Goal: Task Accomplishment & Management: Use online tool/utility

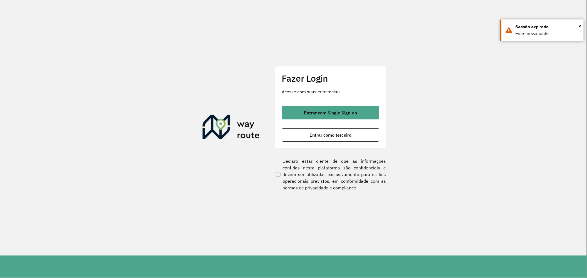
click at [355, 108] on button "Entrar com Single Sign-on" at bounding box center [330, 112] width 97 height 13
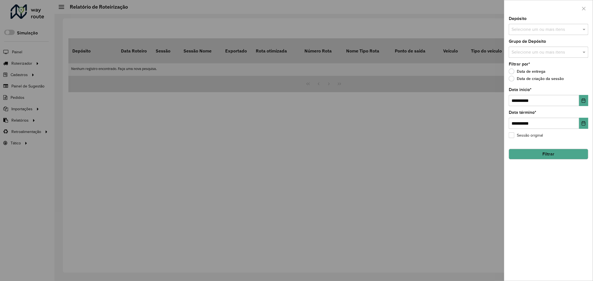
click at [191, 70] on div at bounding box center [296, 140] width 593 height 281
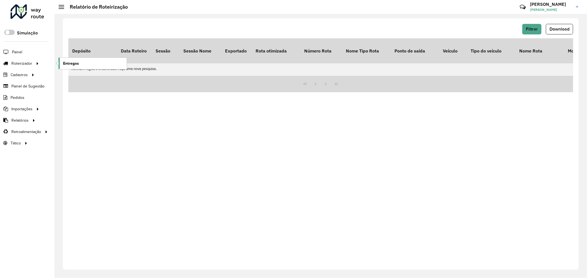
click at [81, 59] on link "Entregas" at bounding box center [93, 63] width 68 height 11
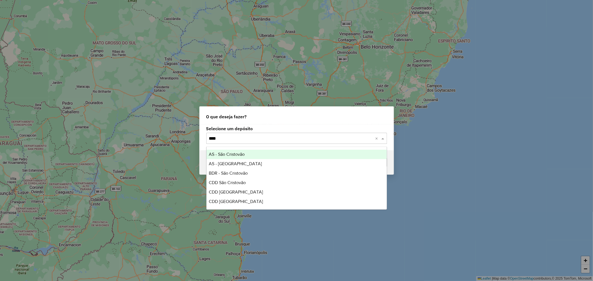
type input "*****"
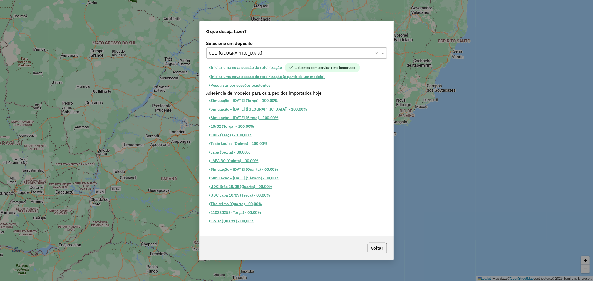
click at [252, 84] on button "Pesquisar por sessões existentes" at bounding box center [239, 85] width 67 height 9
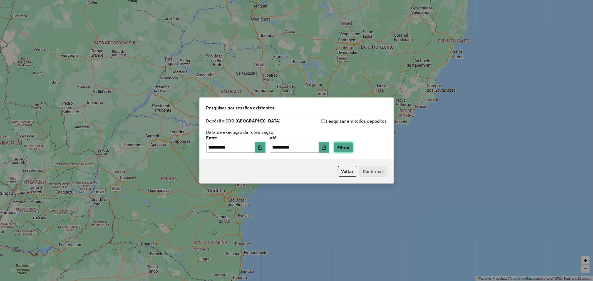
click at [353, 146] on button "Filtrar" at bounding box center [344, 147] width 20 height 11
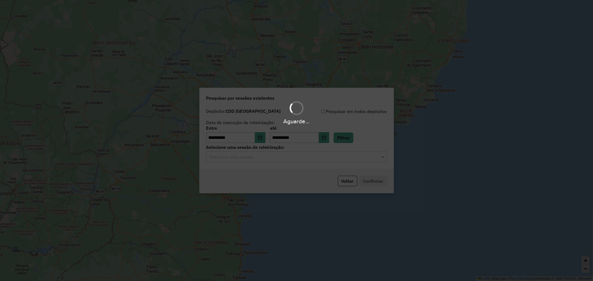
click at [261, 158] on div "Aguarde..." at bounding box center [296, 140] width 593 height 281
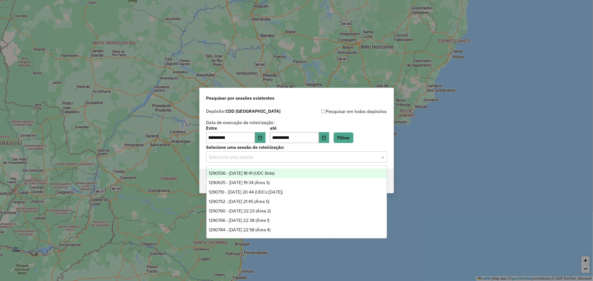
click at [256, 158] on input "text" at bounding box center [291, 157] width 164 height 7
click at [262, 172] on span "1290556 - 08/10/2025 18:41 (UDC Brás)" at bounding box center [242, 173] width 66 height 5
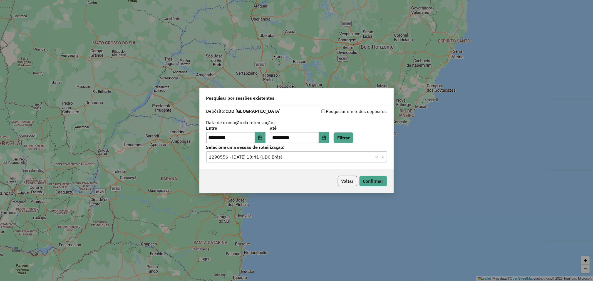
click at [245, 156] on input "text" at bounding box center [291, 157] width 164 height 7
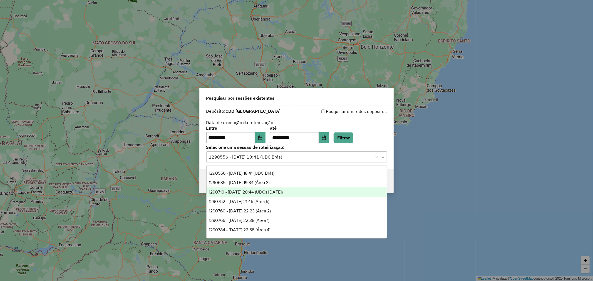
click at [283, 193] on span "1290710 - 08/10/2025 20:44 (UDCs 08/10/2025)" at bounding box center [246, 192] width 74 height 5
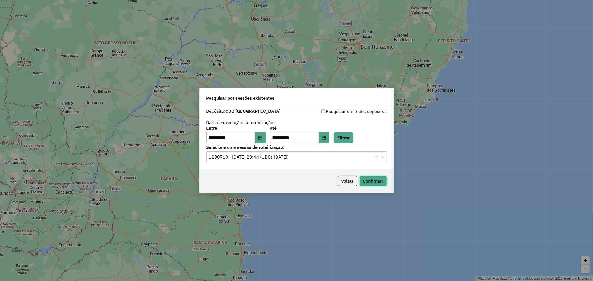
click at [370, 183] on button "Confirmar" at bounding box center [373, 181] width 28 height 11
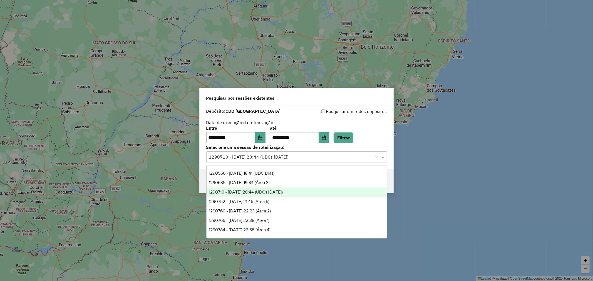
click at [269, 154] on input "text" at bounding box center [291, 157] width 164 height 7
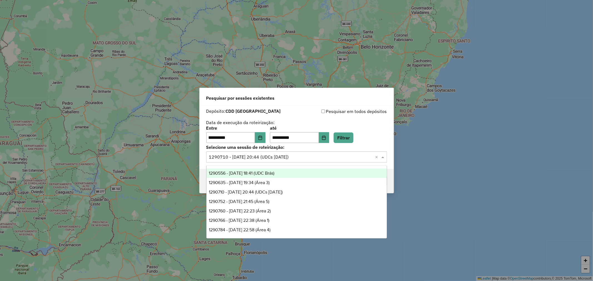
click at [293, 173] on div "1290556 - 08/10/2025 18:41 (UDC Brás)" at bounding box center [296, 173] width 180 height 9
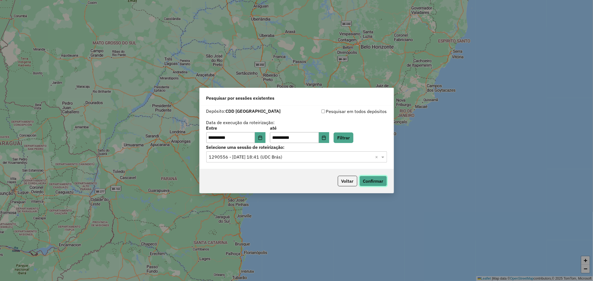
click at [380, 178] on button "Confirmar" at bounding box center [373, 181] width 28 height 11
click at [259, 159] on input "text" at bounding box center [291, 157] width 164 height 7
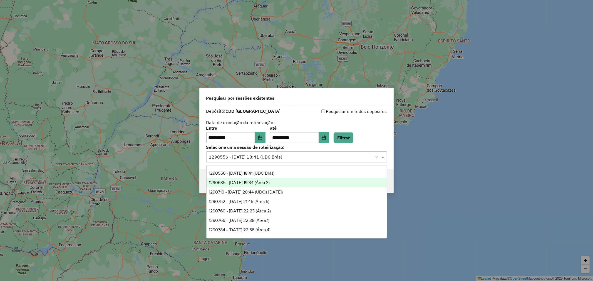
click at [287, 184] on div "1290635 - 08/10/2025 19:34 (Área 3)" at bounding box center [296, 182] width 180 height 9
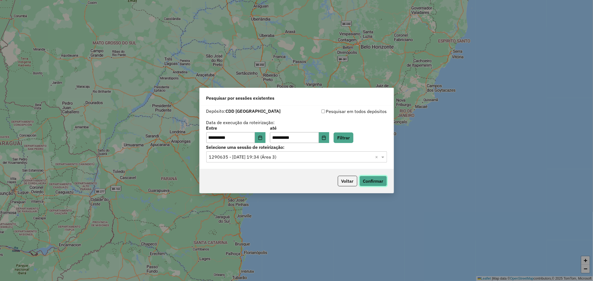
click at [380, 180] on button "Confirmar" at bounding box center [373, 181] width 28 height 11
click at [244, 149] on label "Selecione uma sessão de roteirização:" at bounding box center [296, 147] width 181 height 7
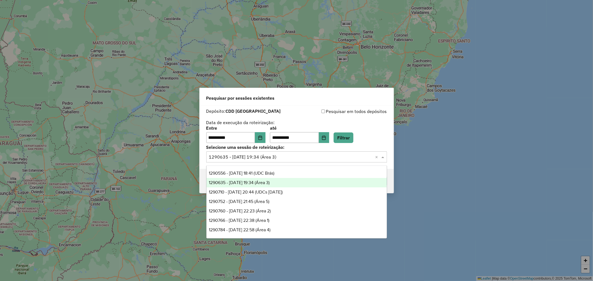
click at [258, 160] on input "text" at bounding box center [291, 157] width 164 height 7
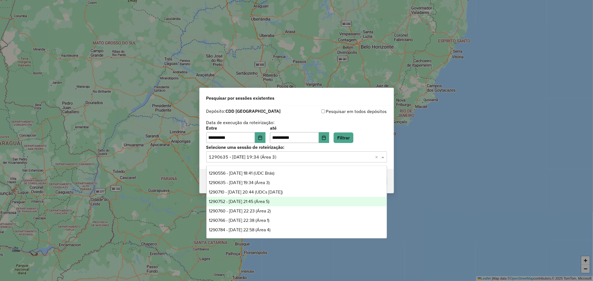
click at [269, 204] on span "1290752 - 08/10/2025 21:45 (Área 5)" at bounding box center [239, 201] width 61 height 5
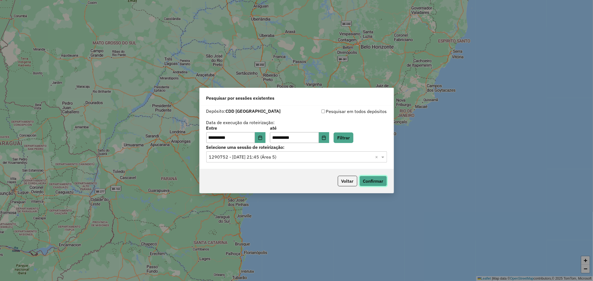
click at [374, 181] on button "Confirmar" at bounding box center [373, 181] width 28 height 11
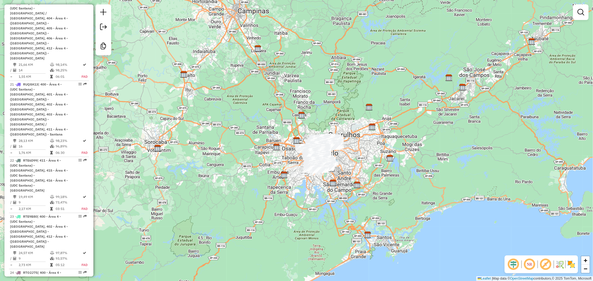
scroll to position [1235, 0]
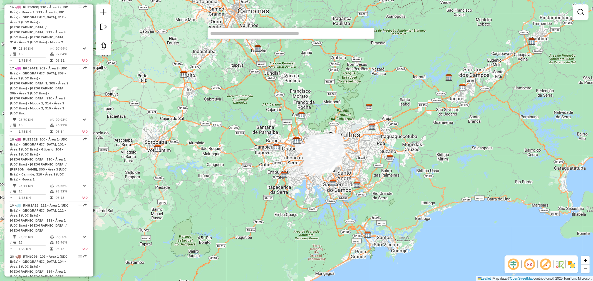
scroll to position [1155, 0]
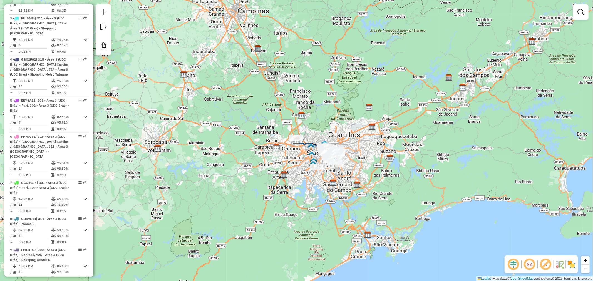
scroll to position [525, 0]
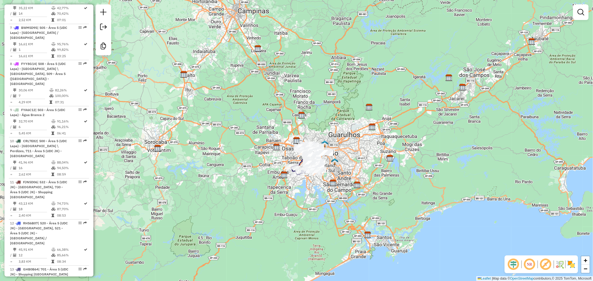
scroll to position [590, 0]
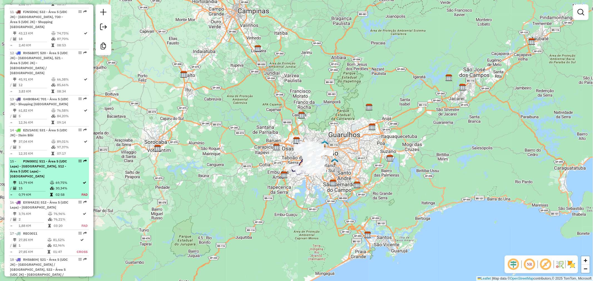
click at [50, 159] on span "| 511 - Área 5 (UDC Lapa) - [GEOGRAPHIC_DATA], 512 - Área 5 (UDC Lapa) - [GEOGR…" at bounding box center [38, 168] width 57 height 19
select select "**********"
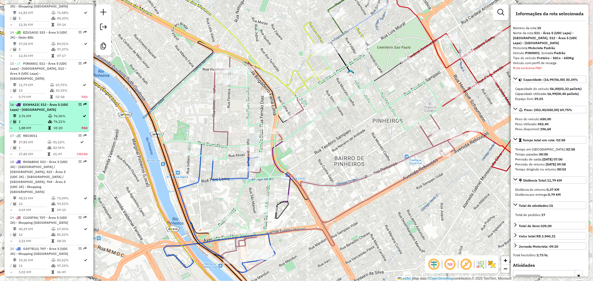
scroll to position [661, 0]
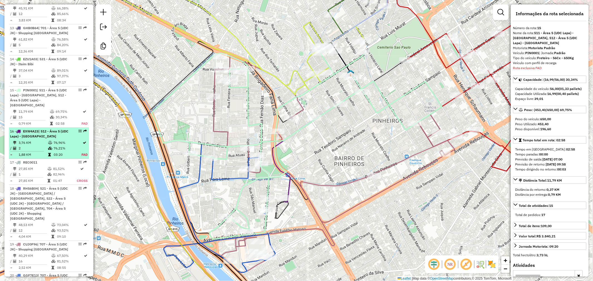
click at [56, 129] on div "16 - EXW4A23 | 512 - Área 5 (UDC Lapa) - Pinheiros" at bounding box center [39, 134] width 59 height 10
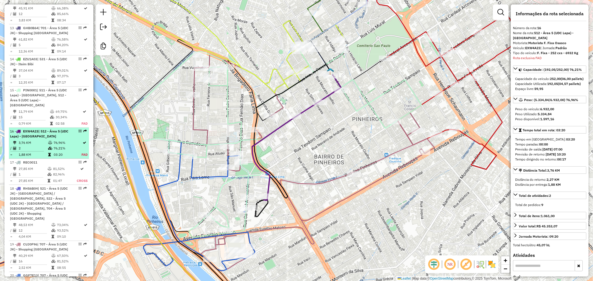
click at [61, 140] on td "76,96%" at bounding box center [67, 143] width 28 height 6
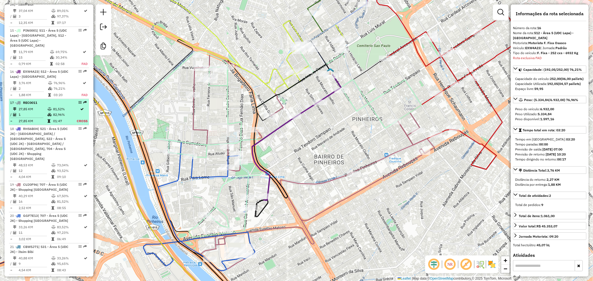
scroll to position [698, 0]
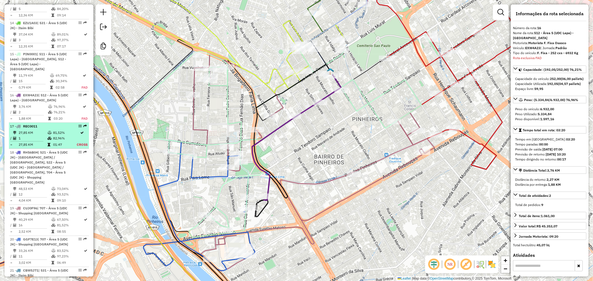
click at [36, 124] on span "REC0011" at bounding box center [30, 126] width 14 height 4
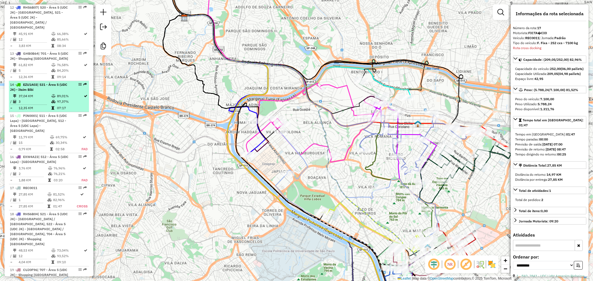
scroll to position [636, 0]
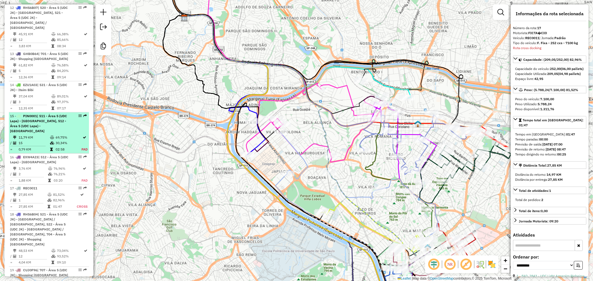
click at [45, 114] on span "| 511 - Área 5 (UDC Lapa) - [GEOGRAPHIC_DATA], 512 - Área 5 (UDC Lapa) - [GEOGR…" at bounding box center [38, 123] width 57 height 19
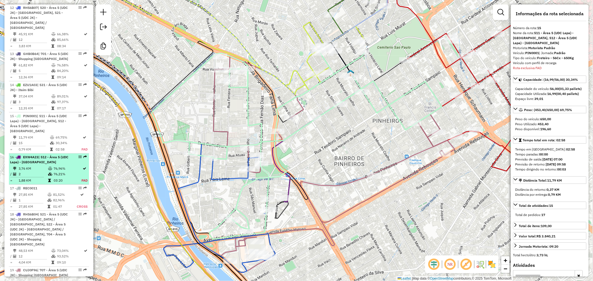
click at [60, 133] on ul "1 - GDE5C51 | 533 - Área 5 (UDC JK) - [GEOGRAPHIC_DATA] 2, 534 - Área 5 (UDC JK…" at bounding box center [49, 100] width 80 height 996
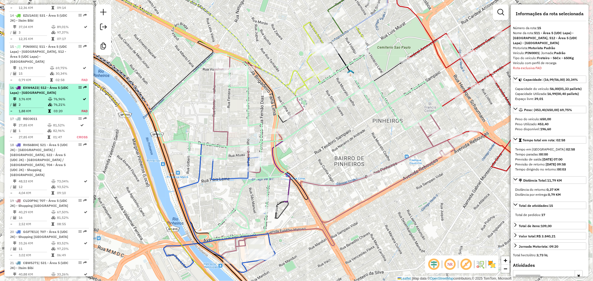
scroll to position [723, 0]
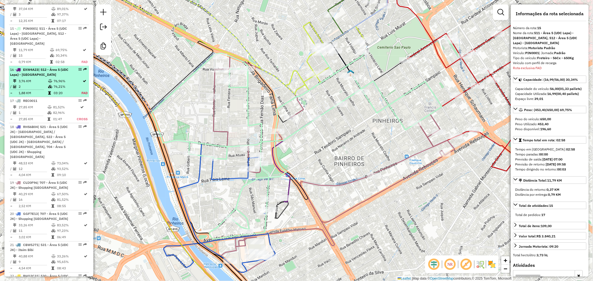
click at [49, 67] on div "16 - EXW4A23 | 512 - Área 5 (UDC Lapa) - Pinheiros" at bounding box center [39, 72] width 59 height 10
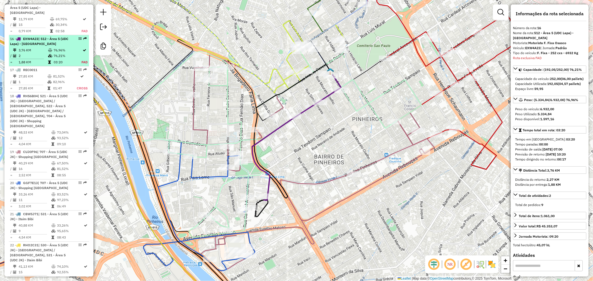
scroll to position [759, 0]
